Goal: Task Accomplishment & Management: Complete application form

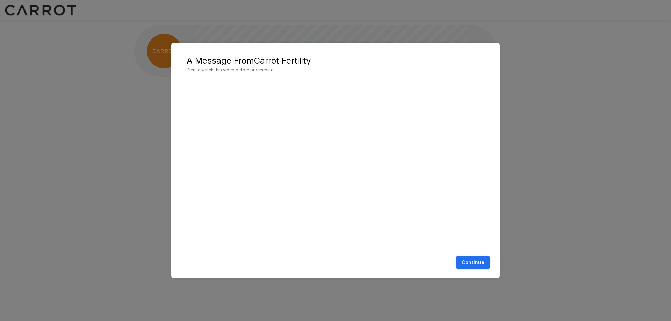
click at [485, 262] on button "Continue" at bounding box center [473, 262] width 34 height 13
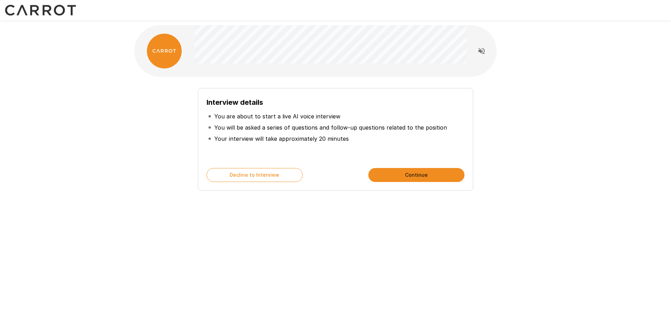
click at [416, 173] on button "Continue" at bounding box center [416, 175] width 96 height 14
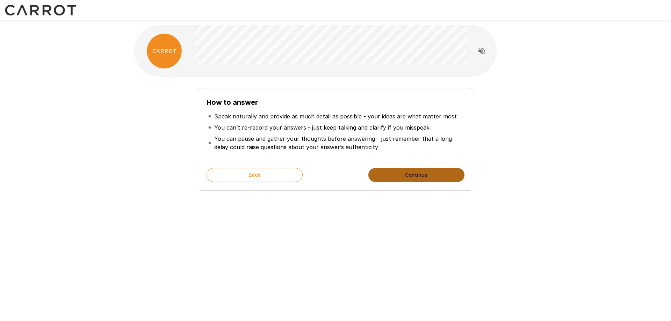
click at [416, 173] on button "Continue" at bounding box center [416, 175] width 96 height 14
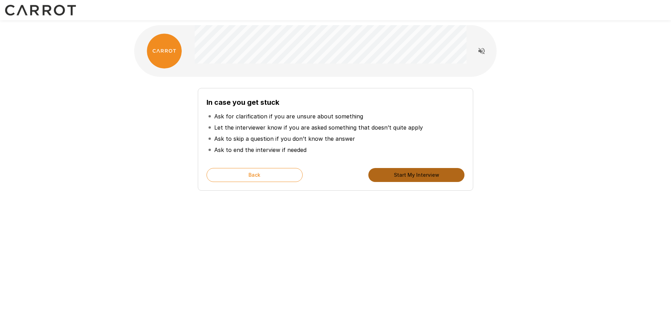
click at [416, 173] on button "Start My Interview" at bounding box center [416, 175] width 96 height 14
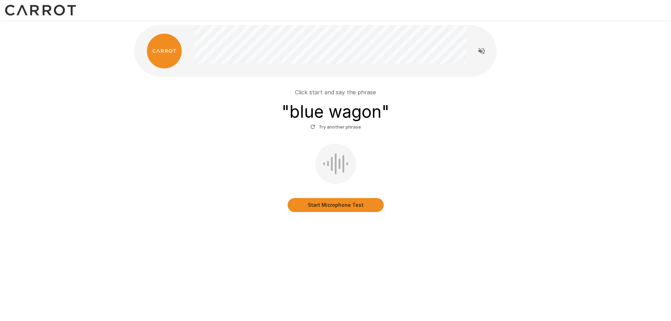
click at [339, 208] on button "Start Microphone Test" at bounding box center [335, 205] width 96 height 14
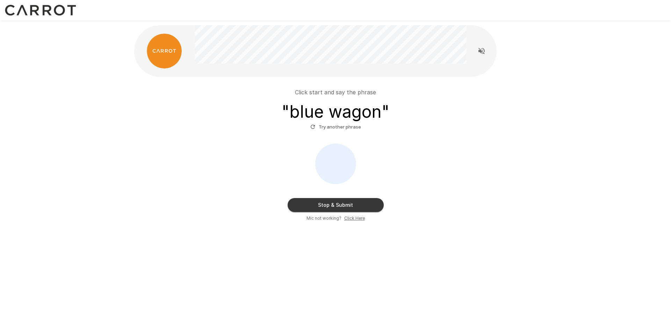
click at [351, 207] on button "Stop & Submit" at bounding box center [335, 205] width 96 height 14
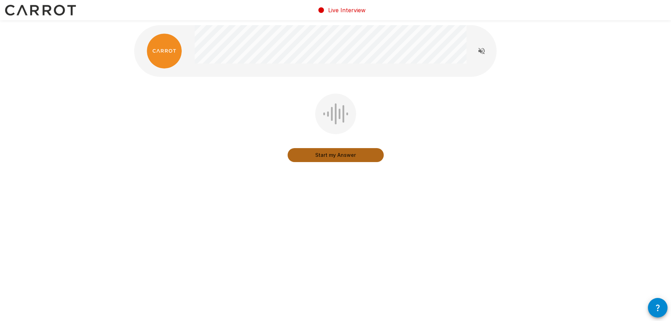
click at [345, 157] on button "Start my Answer" at bounding box center [335, 155] width 96 height 14
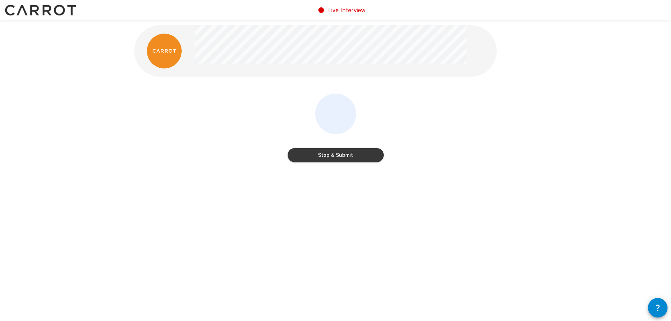
click at [323, 156] on button "Stop & Submit" at bounding box center [335, 155] width 96 height 14
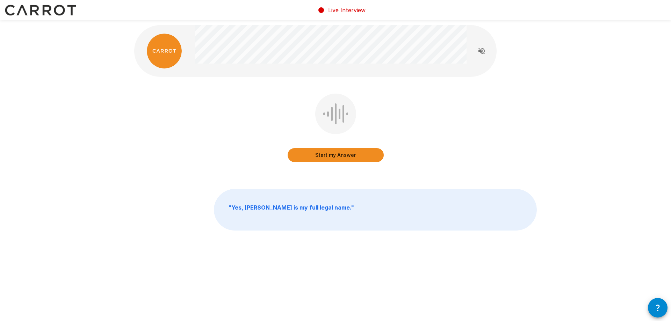
click at [313, 157] on button "Start my Answer" at bounding box center [335, 155] width 96 height 14
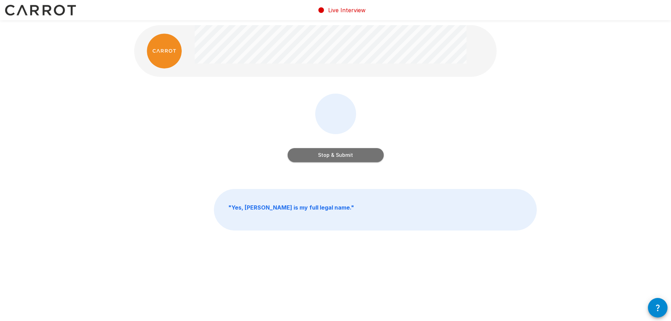
click at [305, 153] on button "Stop & Submit" at bounding box center [335, 155] width 96 height 14
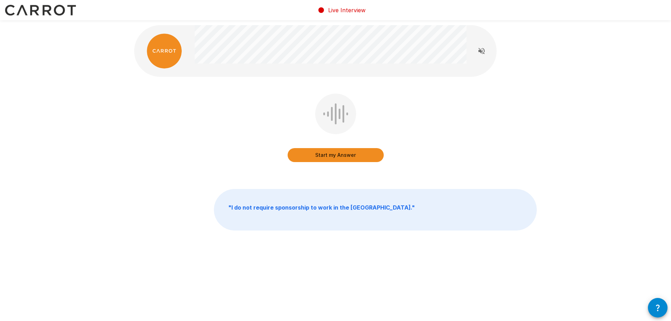
click at [309, 151] on button "Start my Answer" at bounding box center [335, 155] width 96 height 14
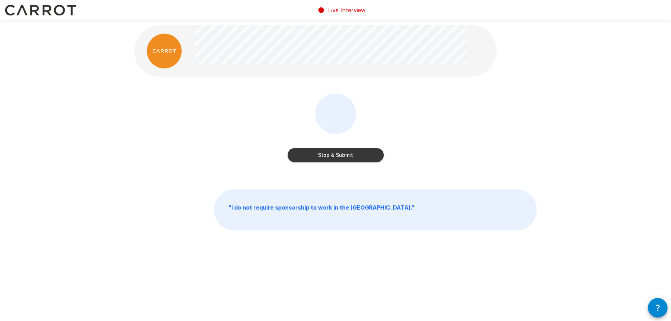
click at [356, 159] on button "Stop & Submit" at bounding box center [335, 155] width 96 height 14
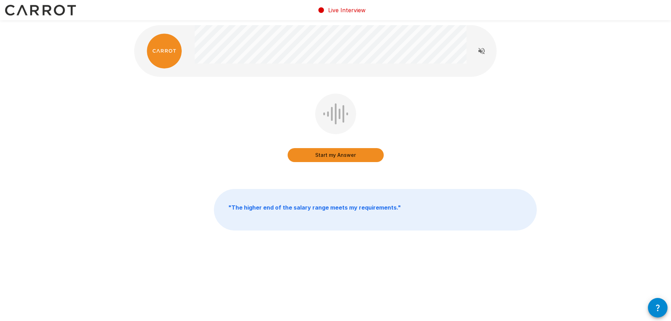
click at [344, 160] on button "Start my Answer" at bounding box center [335, 155] width 96 height 14
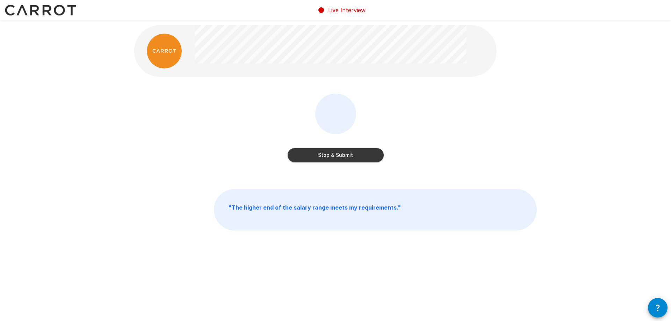
click at [339, 151] on button "Stop & Submit" at bounding box center [335, 155] width 96 height 14
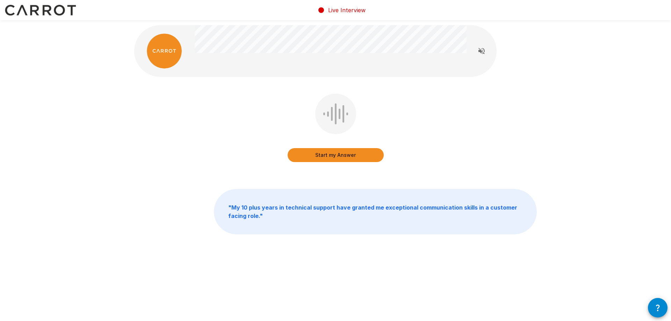
click at [351, 155] on button "Start my Answer" at bounding box center [335, 155] width 96 height 14
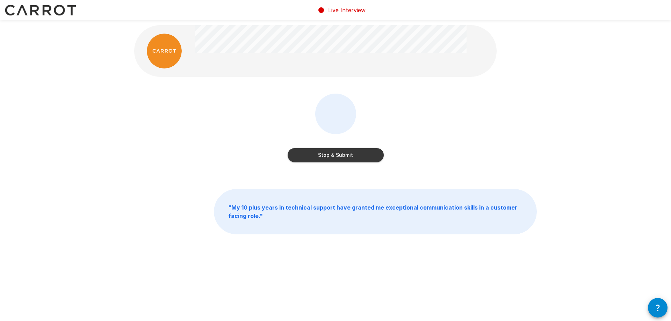
click at [338, 158] on button "Stop & Submit" at bounding box center [335, 155] width 96 height 14
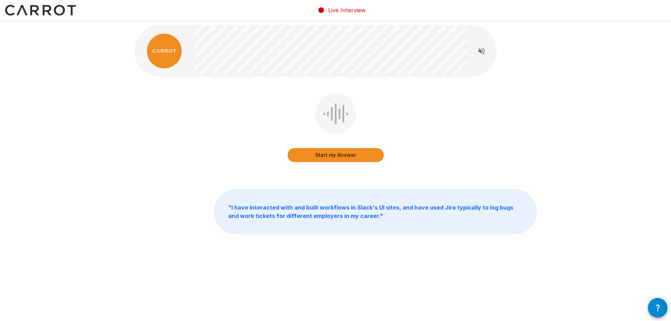
click at [332, 158] on button "Start my Answer" at bounding box center [335, 155] width 96 height 14
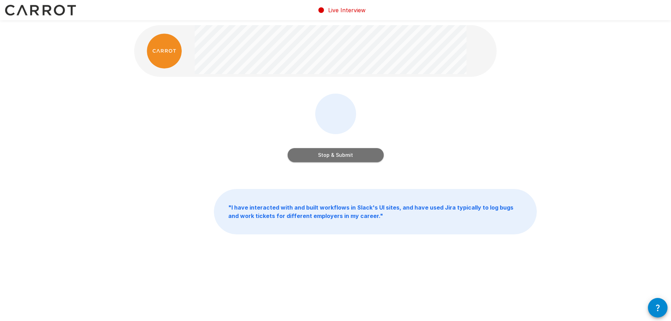
click at [311, 154] on button "Stop & Submit" at bounding box center [335, 155] width 96 height 14
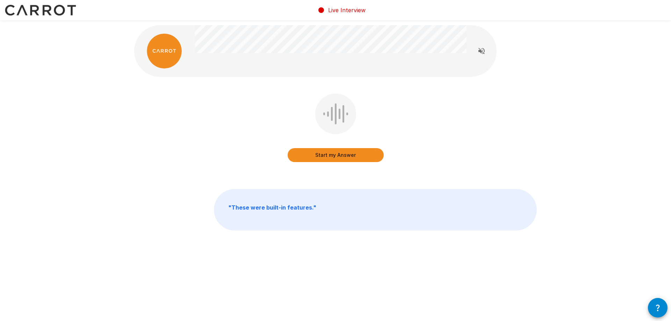
click at [347, 157] on button "Start my Answer" at bounding box center [335, 155] width 96 height 14
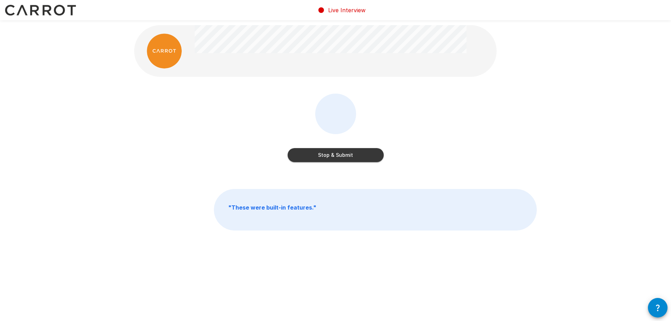
click at [328, 153] on button "Stop & Submit" at bounding box center [335, 155] width 96 height 14
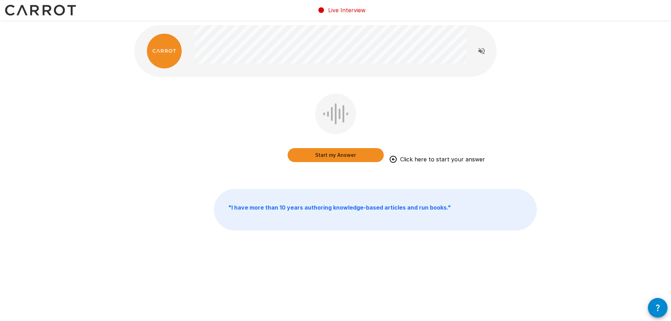
click at [362, 154] on button "Start my Answer" at bounding box center [335, 155] width 96 height 14
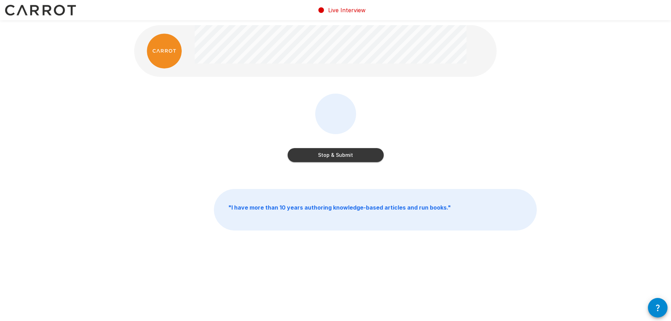
click at [342, 158] on button "Stop & Submit" at bounding box center [335, 155] width 96 height 14
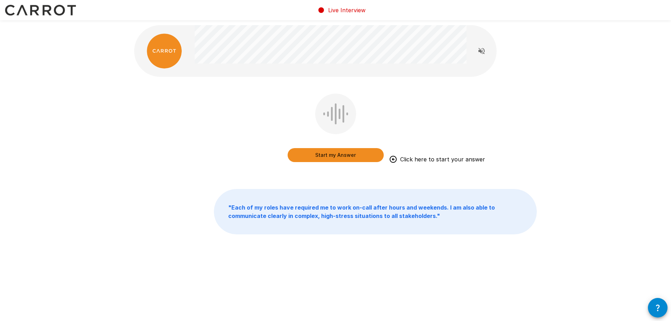
click at [343, 151] on button "Start my Answer" at bounding box center [335, 155] width 96 height 14
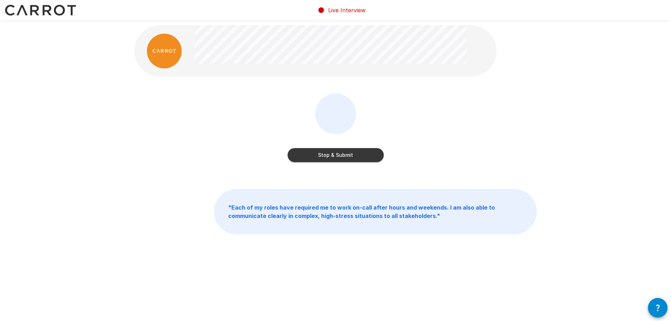
click at [352, 155] on button "Stop & Submit" at bounding box center [335, 155] width 96 height 14
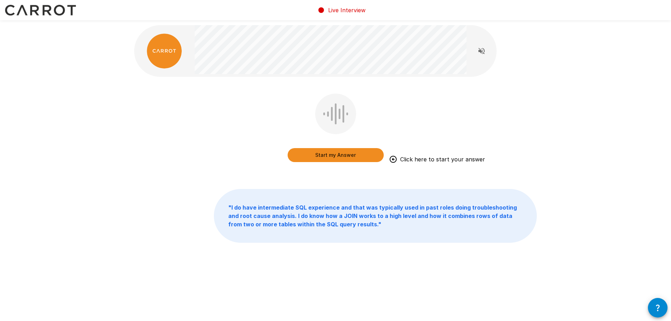
click at [351, 155] on button "Start my Answer" at bounding box center [335, 155] width 96 height 14
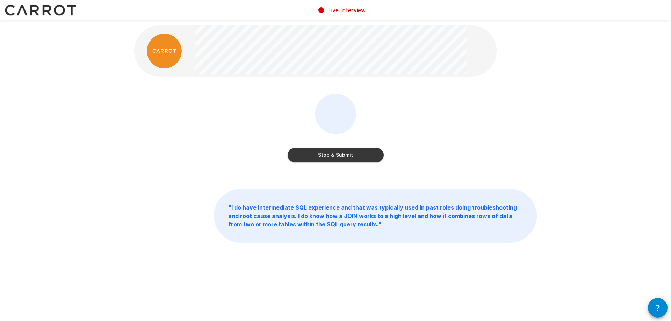
click at [319, 155] on button "Stop & Submit" at bounding box center [335, 155] width 96 height 14
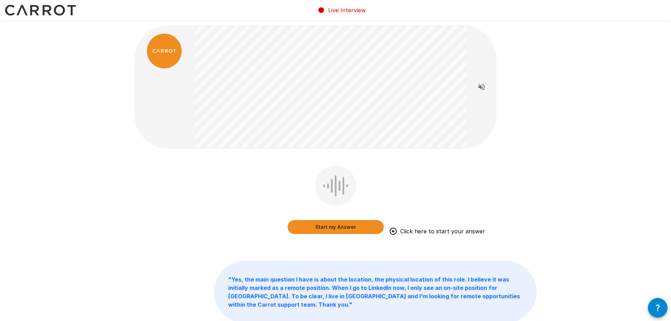
click at [329, 224] on button "Start my Answer" at bounding box center [335, 227] width 96 height 14
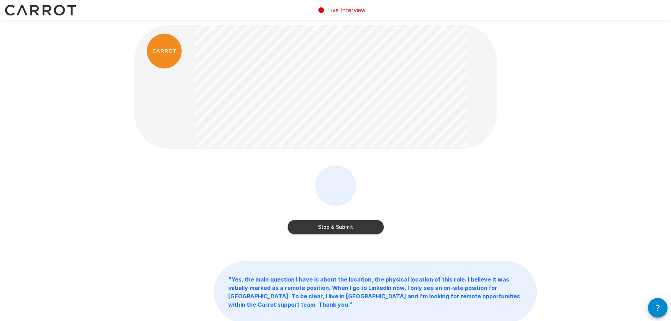
click at [319, 226] on button "Stop & Submit" at bounding box center [335, 227] width 96 height 14
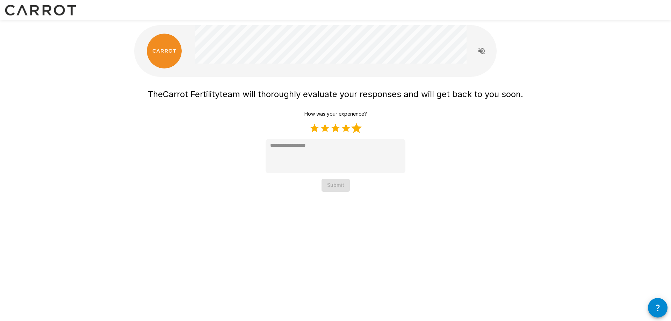
click at [358, 128] on label "5 Stars" at bounding box center [356, 128] width 10 height 10
type textarea "*"
click at [336, 185] on button "Submit" at bounding box center [335, 185] width 28 height 13
